Goal: Task Accomplishment & Management: Use online tool/utility

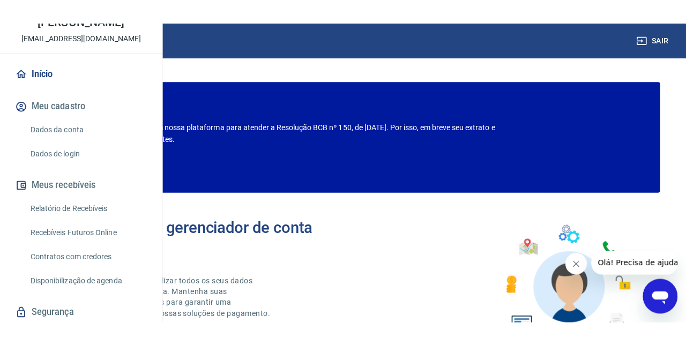
scroll to position [75, 0]
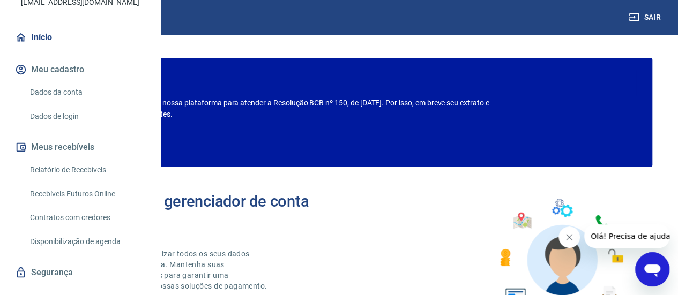
click at [62, 181] on link "Relatório de Recebíveis" at bounding box center [87, 170] width 122 height 22
